Goal: Obtain resource: Obtain resource

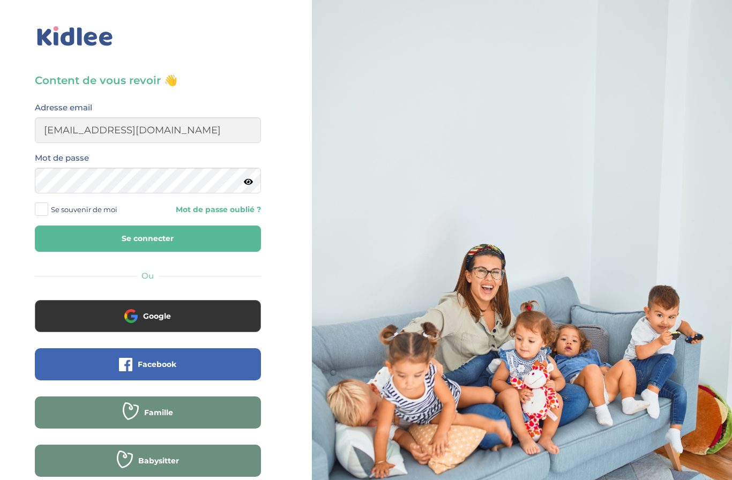
type input "ringscarlett@gmail.com"
click at [147, 238] on button "Se connecter" at bounding box center [148, 238] width 226 height 26
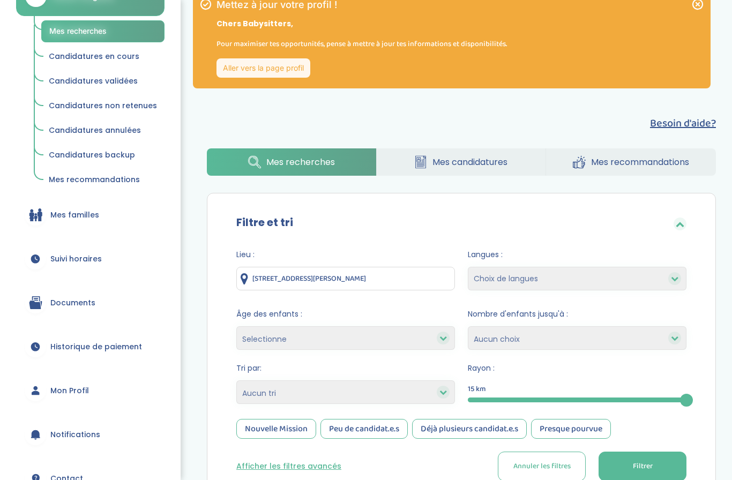
scroll to position [139, 0]
click at [58, 293] on link "Documents" at bounding box center [90, 301] width 148 height 39
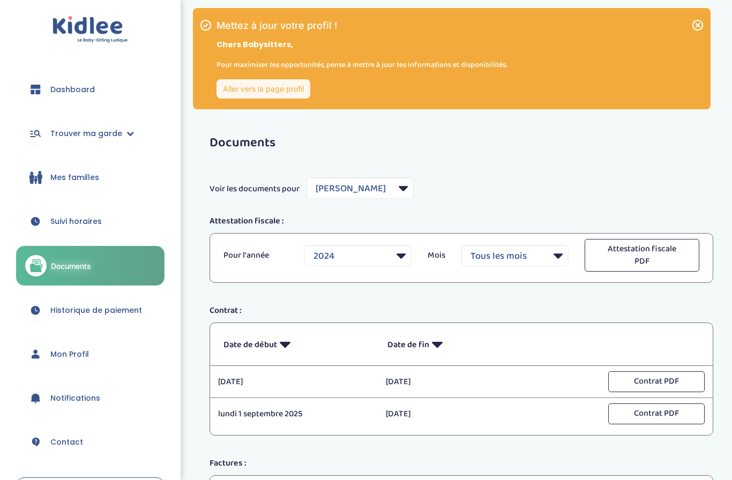
select select "6440"
select select "2024"
click at [408, 246] on select "2024 2025" at bounding box center [357, 255] width 107 height 21
select select "2025"
click at [412, 183] on select "Filtrer par Famille Manet Martinez Julia BIHLER Pierre-Henri" at bounding box center [359, 187] width 107 height 21
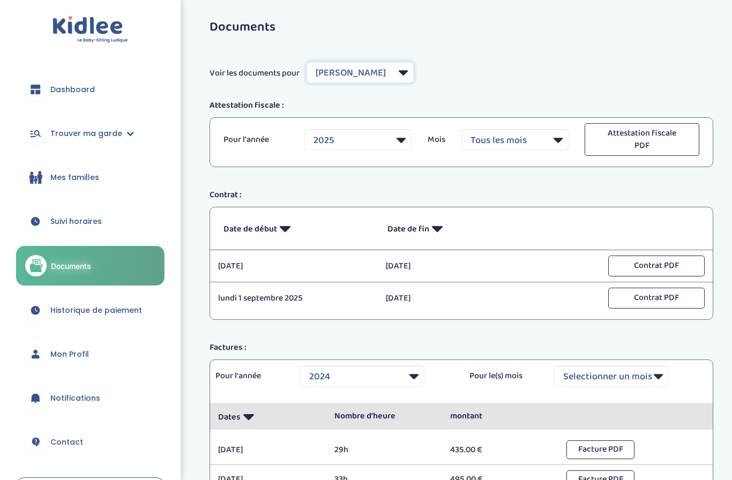
scroll to position [113, 0]
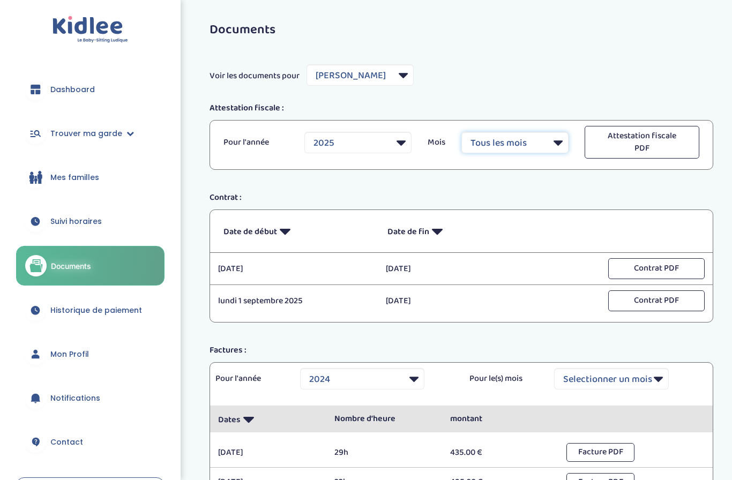
click at [541, 147] on select "Tous les mois Janvier Février Mars Avril Mai Juin Juillet Août Septembre Octobr…" at bounding box center [514, 142] width 107 height 21
click at [538, 140] on select "Tous les mois Janvier Février Mars Avril Mai Juin Juillet Août Septembre Octobr…" at bounding box center [514, 142] width 107 height 21
click at [554, 137] on select "Tous les mois Janvier Février Mars Avril Mai Juin Juillet Août Septembre Octobr…" at bounding box center [514, 142] width 107 height 21
select select "9"
click at [664, 142] on button "Attestation fiscale PDF" at bounding box center [641, 142] width 115 height 33
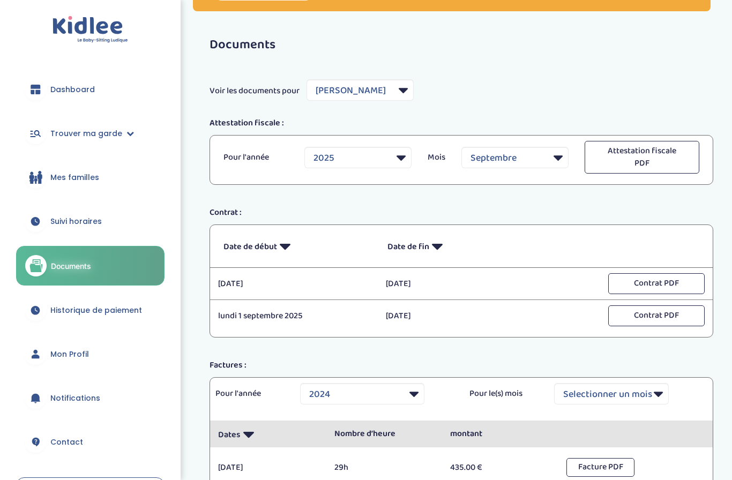
scroll to position [30, 0]
